Goal: Task Accomplishment & Management: Manage account settings

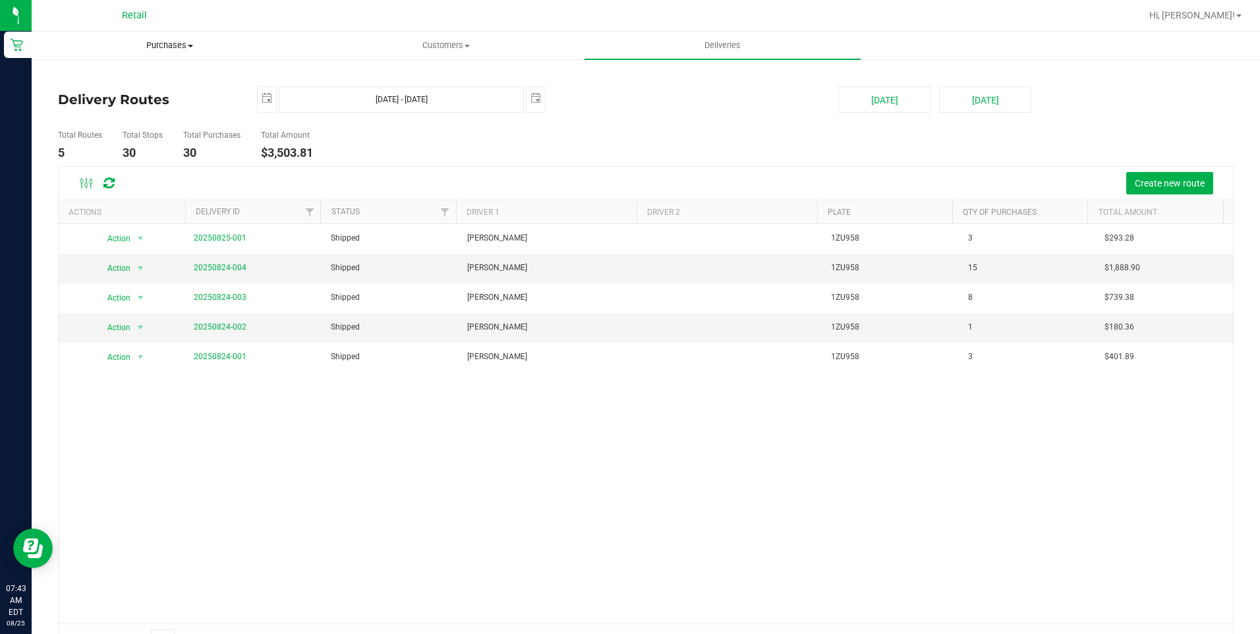
click at [179, 47] on span "Purchases" at bounding box center [169, 46] width 275 height 12
click at [96, 113] on span "All purchases" at bounding box center [79, 110] width 94 height 11
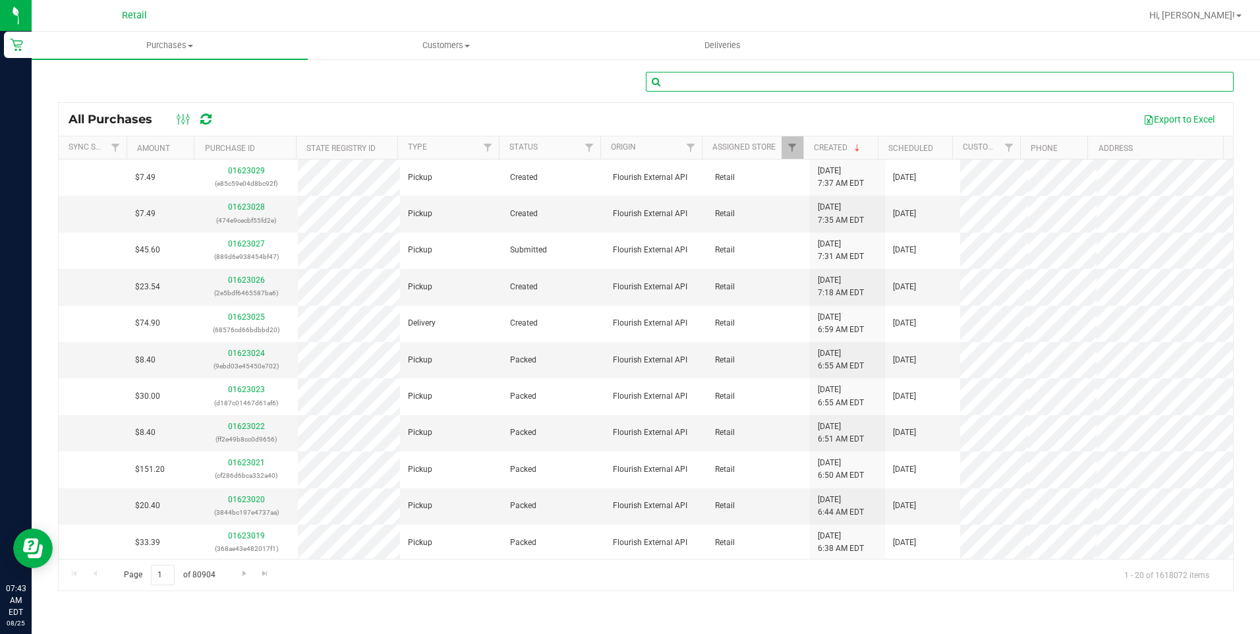
click at [725, 78] on input "text" at bounding box center [940, 82] width 588 height 20
type input "[PERSON_NAME]"
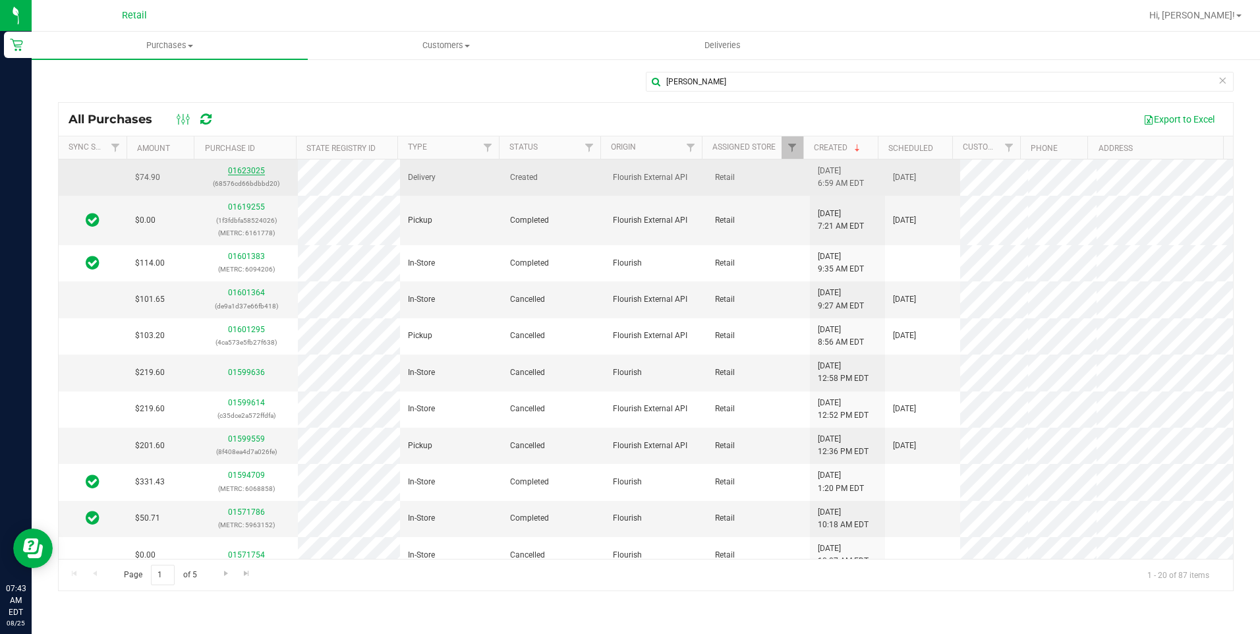
click at [250, 167] on link "01623025" at bounding box center [246, 170] width 37 height 9
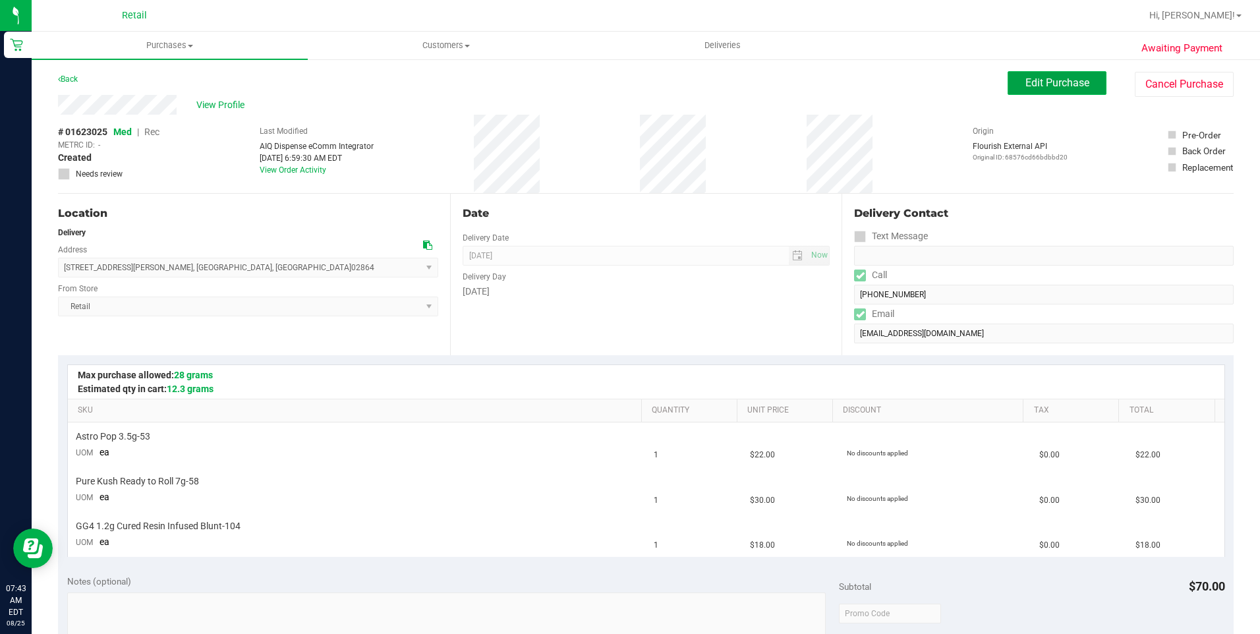
click at [1057, 74] on button "Edit Purchase" at bounding box center [1056, 83] width 99 height 24
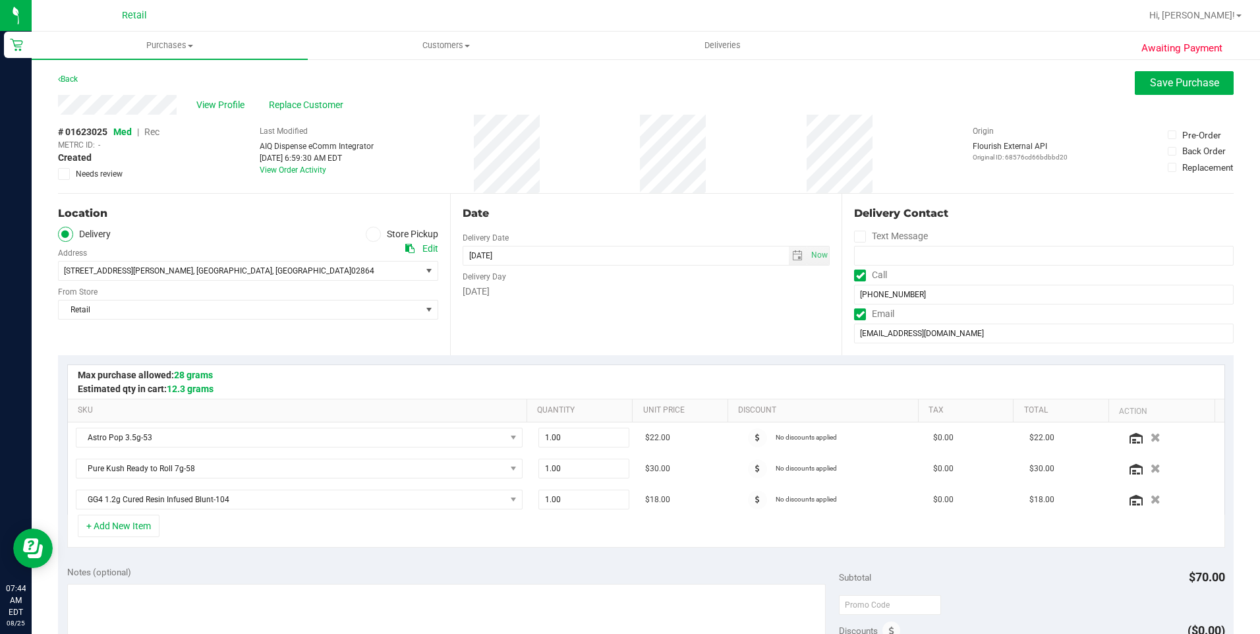
click at [151, 132] on span "Rec" at bounding box center [151, 131] width 15 height 11
click at [1168, 86] on span "Save Purchase" at bounding box center [1184, 82] width 69 height 13
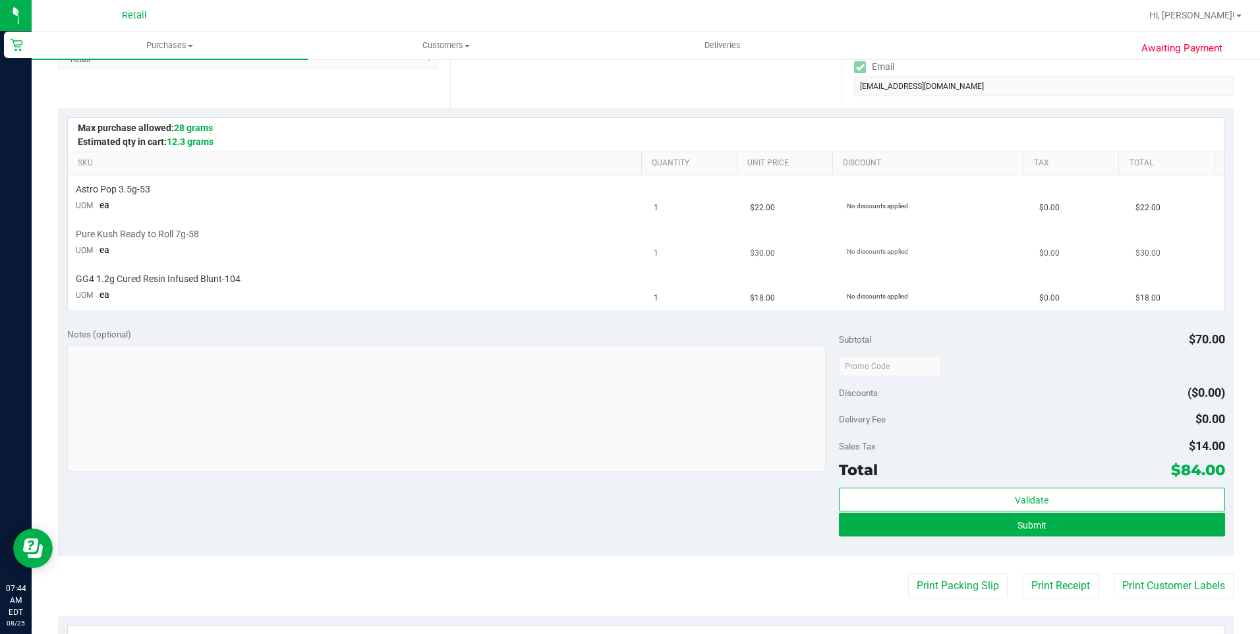
scroll to position [264, 0]
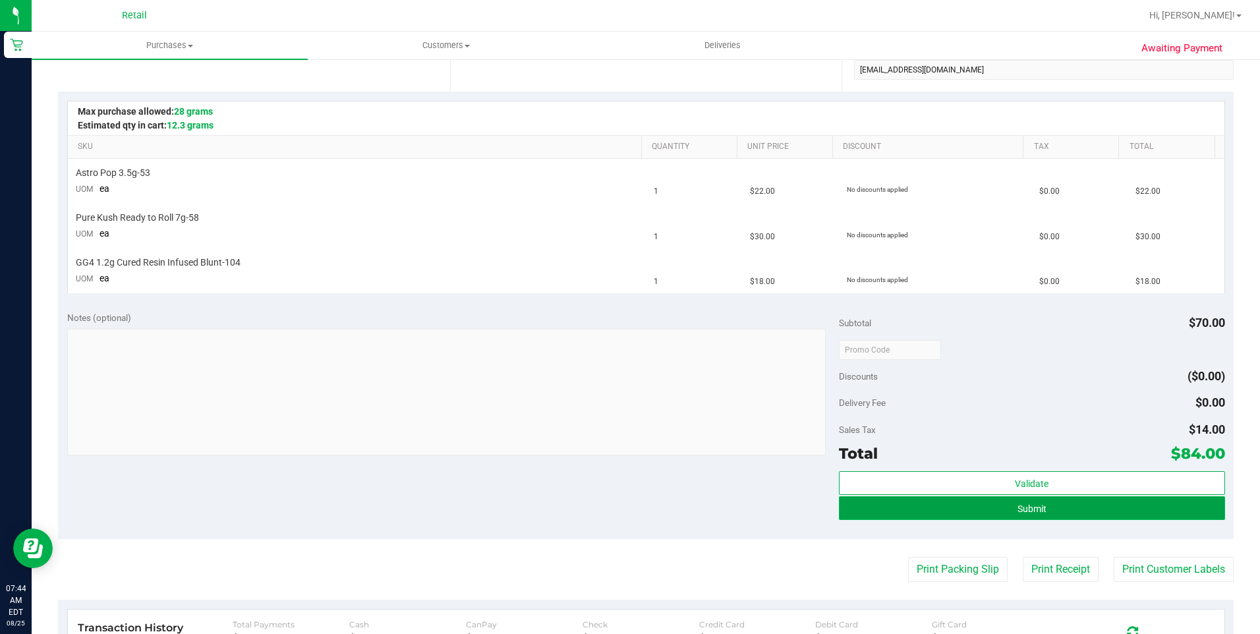
click at [930, 511] on button "Submit" at bounding box center [1032, 508] width 386 height 24
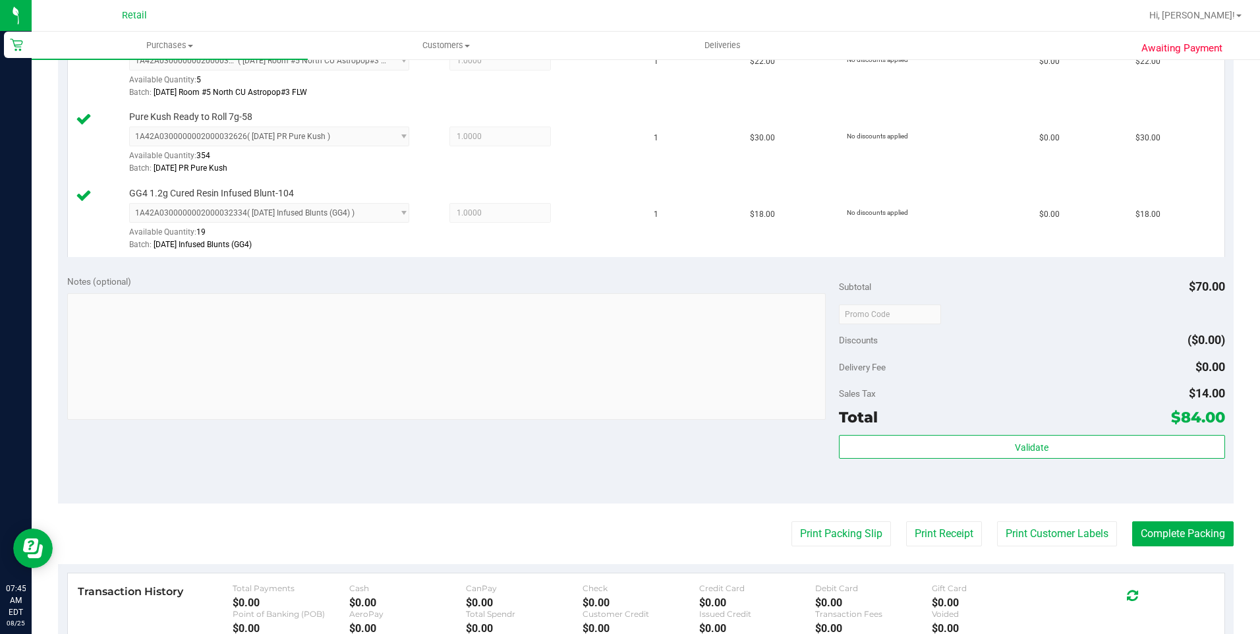
scroll to position [395, 0]
click at [1189, 527] on button "Complete Packing" at bounding box center [1182, 531] width 101 height 25
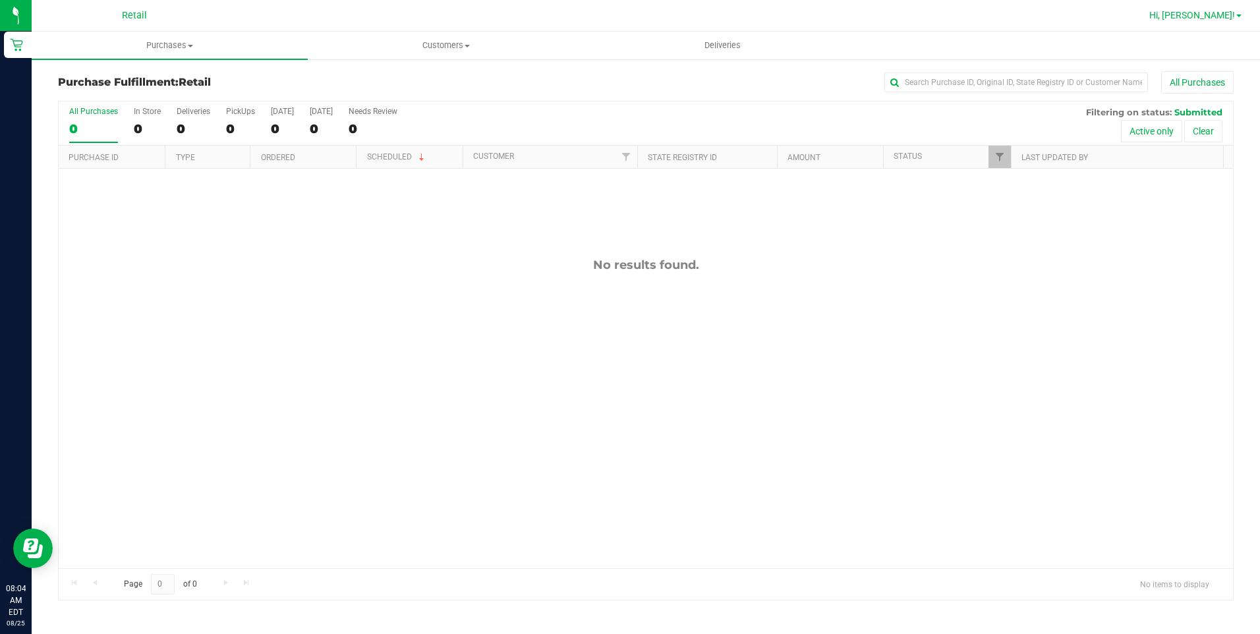
click at [1239, 18] on link "Hi, [PERSON_NAME]!" at bounding box center [1195, 16] width 103 height 14
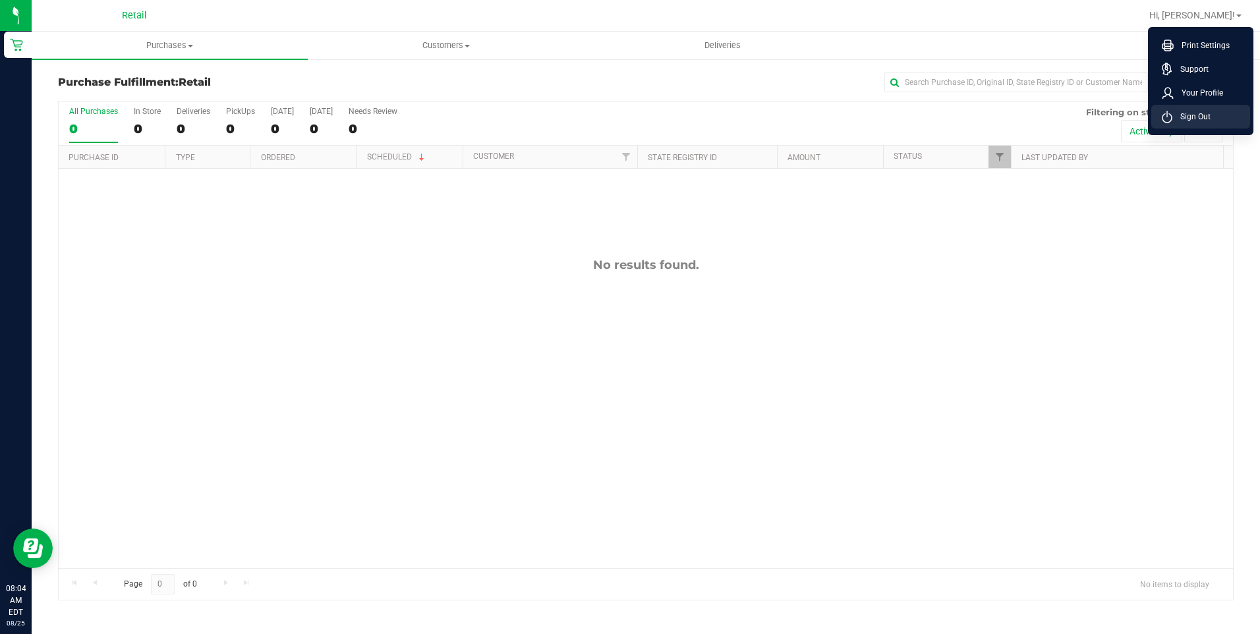
click at [1198, 121] on span "Sign Out" at bounding box center [1191, 116] width 38 height 13
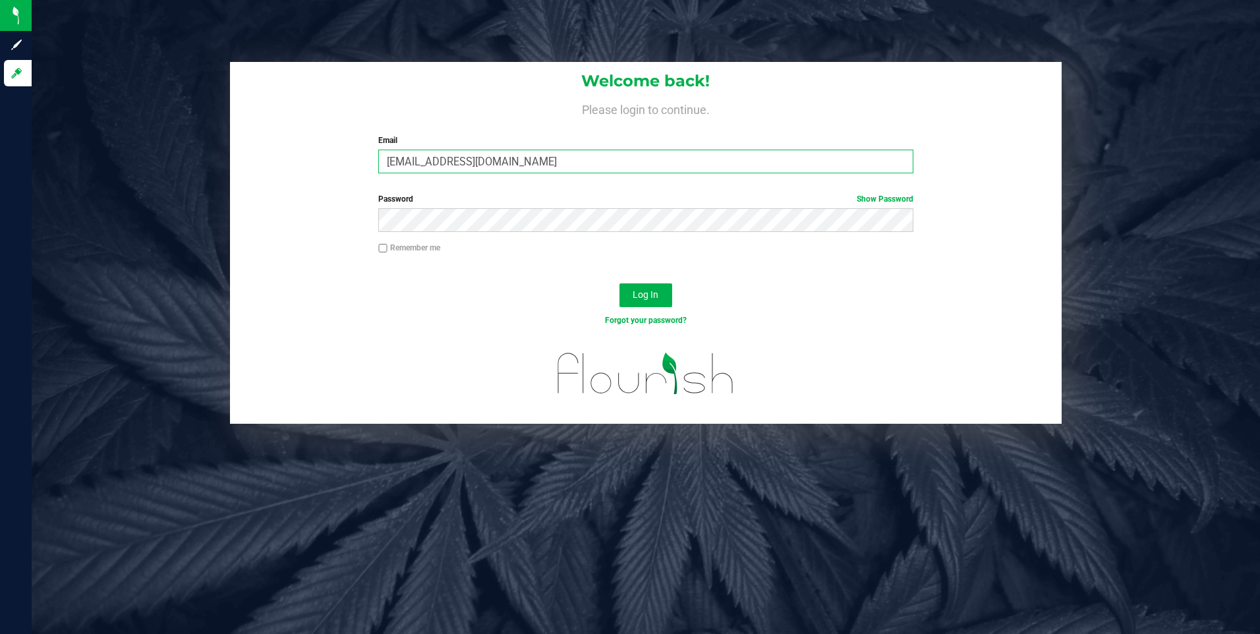
click at [544, 158] on input "[EMAIL_ADDRESS][DOMAIN_NAME]" at bounding box center [645, 162] width 535 height 24
drag, startPoint x: 322, startPoint y: 167, endPoint x: 302, endPoint y: 167, distance: 20.4
click at [302, 167] on div "Welcome back! Please login to continue. Email [EMAIL_ADDRESS][DOMAIN_NAME] Requ…" at bounding box center [646, 123] width 832 height 122
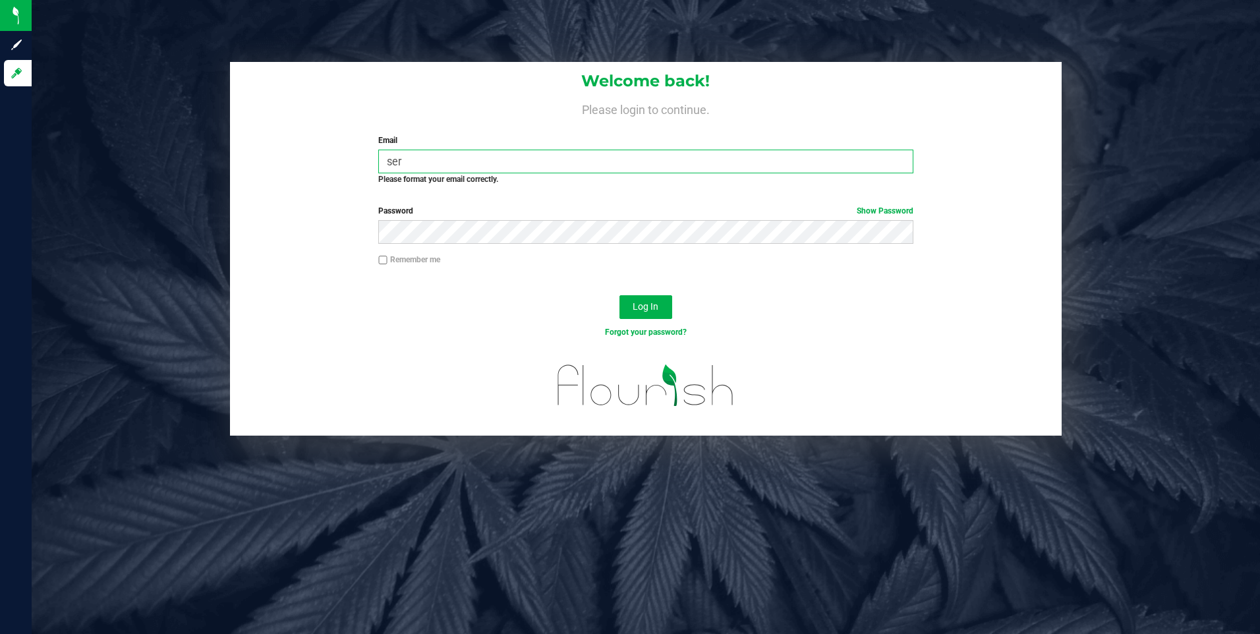
type input "[EMAIL_ADDRESS][DOMAIN_NAME]"
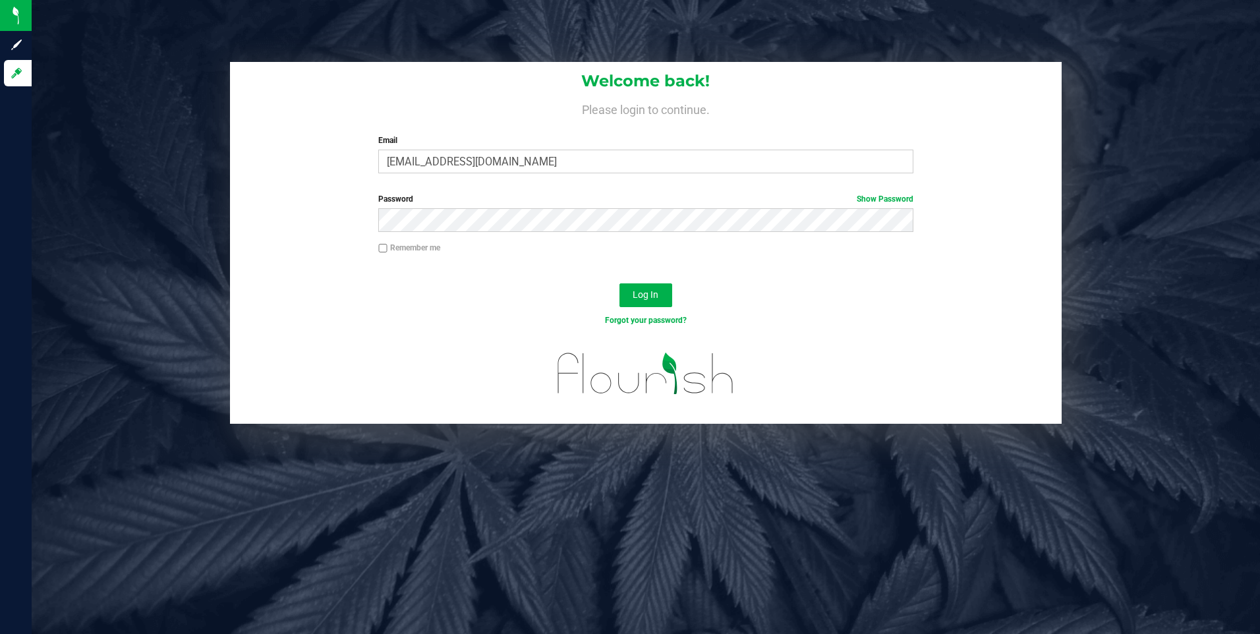
click at [385, 248] on input "Remember me" at bounding box center [382, 248] width 9 height 9
checkbox input "true"
click at [650, 296] on span "Log In" at bounding box center [645, 294] width 26 height 11
